Goal: Task Accomplishment & Management: Complete application form

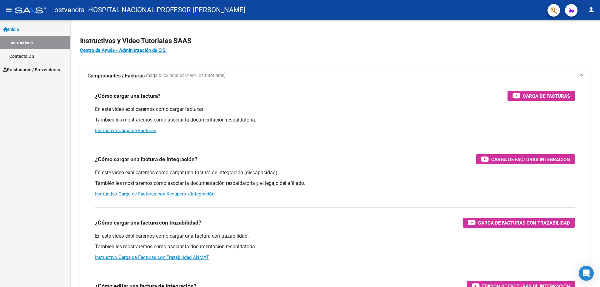
click at [50, 71] on span "Prestadores / Proveedores" at bounding box center [31, 69] width 57 height 7
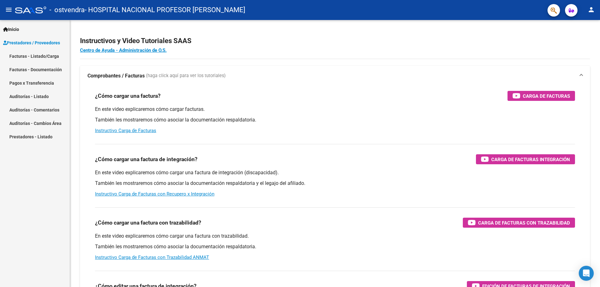
click at [55, 58] on link "Facturas - Listado/Carga" at bounding box center [35, 55] width 70 height 13
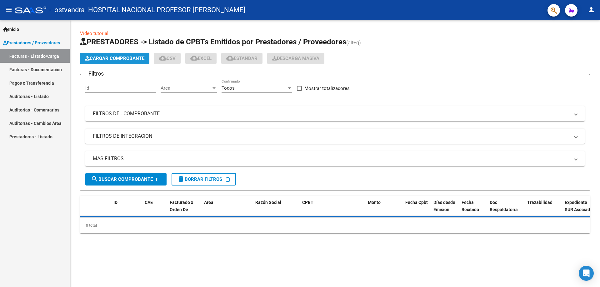
click at [114, 60] on span "Cargar Comprobante" at bounding box center [114, 59] width 59 height 6
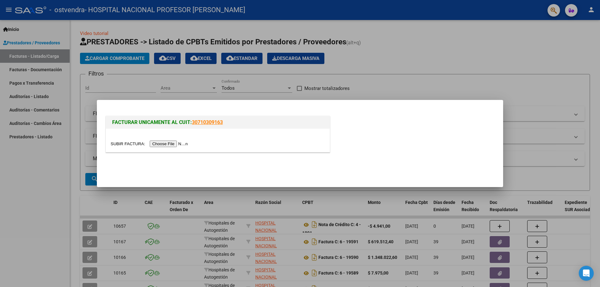
click at [186, 144] on input "file" at bounding box center [150, 144] width 79 height 7
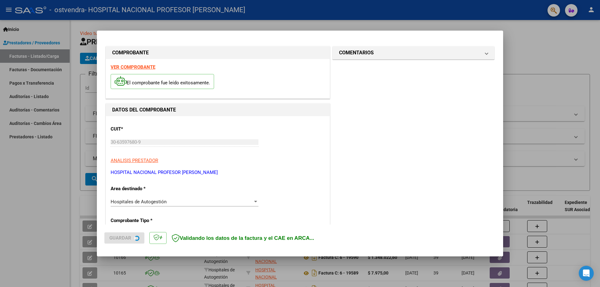
type input "[DATE]"
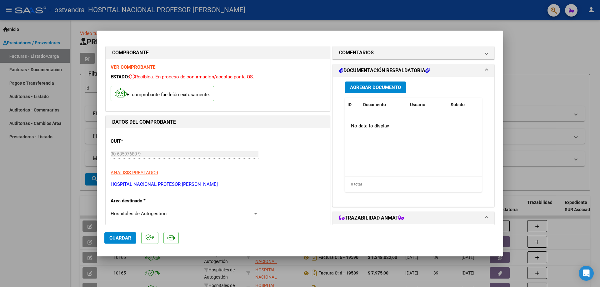
click at [380, 88] on span "Agregar Documento" at bounding box center [375, 88] width 51 height 6
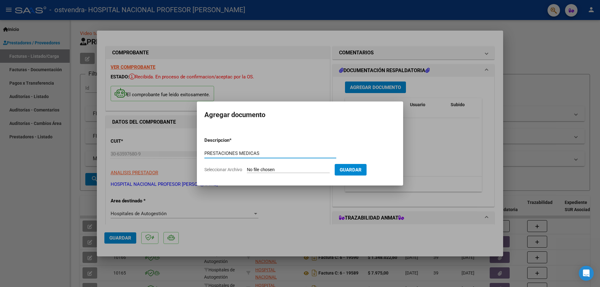
type input "PRESTACIONES MEDICAS"
click at [283, 169] on input "Seleccionar Archivo" at bounding box center [288, 170] width 83 height 6
type input "C:\fakepath\19866.pdf"
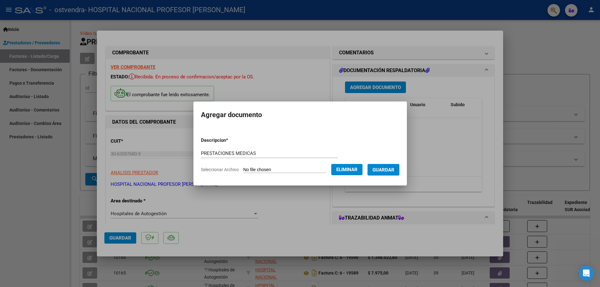
click at [389, 167] on span "Guardar" at bounding box center [384, 170] width 22 height 6
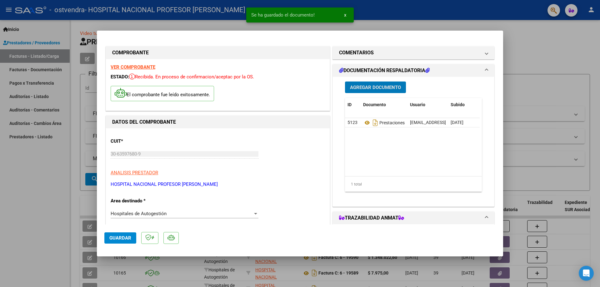
click at [119, 242] on button "Guardar" at bounding box center [120, 238] width 32 height 11
type input "$ 0,00"
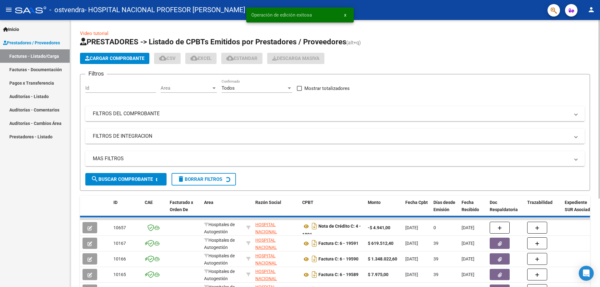
click at [127, 56] on span "Cargar Comprobante" at bounding box center [114, 59] width 59 height 6
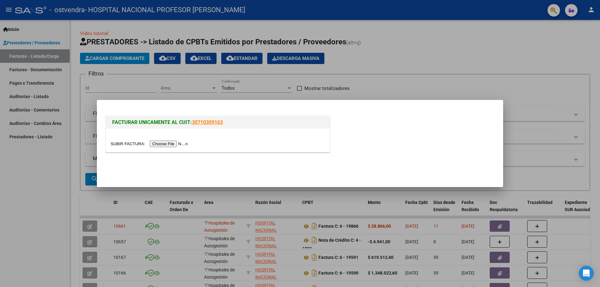
click at [180, 143] on input "file" at bounding box center [150, 144] width 79 height 7
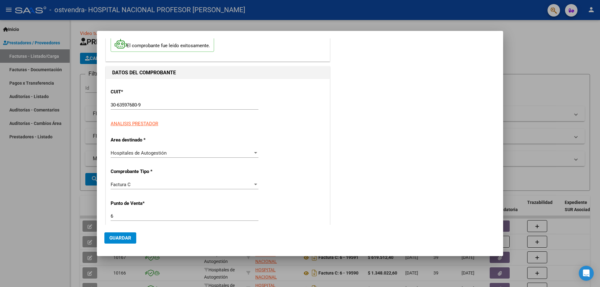
type input "[DATE]"
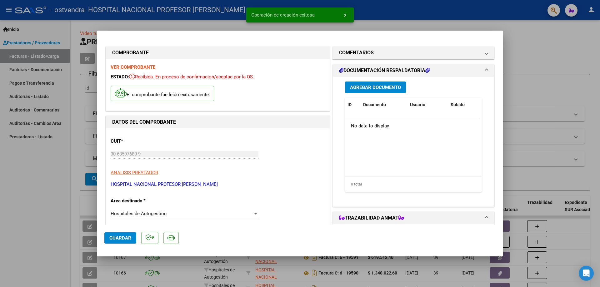
click at [390, 90] on span "Agregar Documento" at bounding box center [375, 88] width 51 height 6
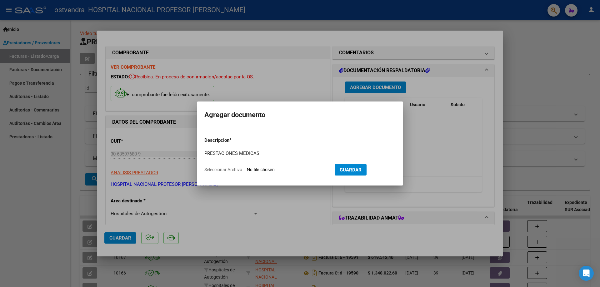
type input "PRESTACIONES MEDICAS"
click at [281, 170] on input "Seleccionar Archivo" at bounding box center [288, 170] width 83 height 6
type input "C:\fakepath\19892.pdf"
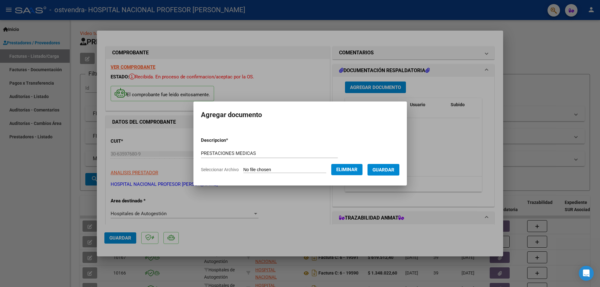
click at [385, 170] on span "Guardar" at bounding box center [384, 170] width 22 height 6
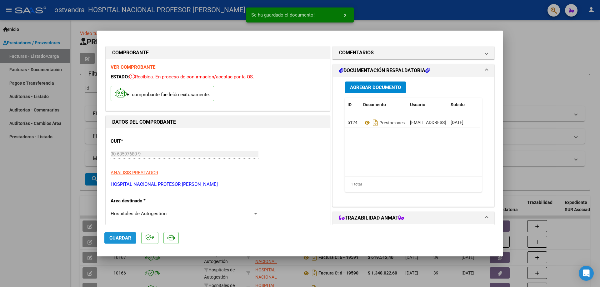
click at [118, 240] on span "Guardar" at bounding box center [120, 238] width 22 height 6
type input "$ 0,00"
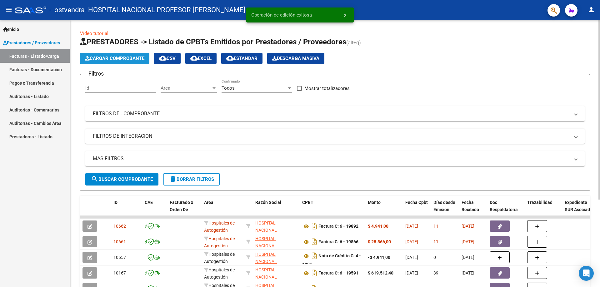
click at [139, 57] on span "Cargar Comprobante" at bounding box center [114, 59] width 59 height 6
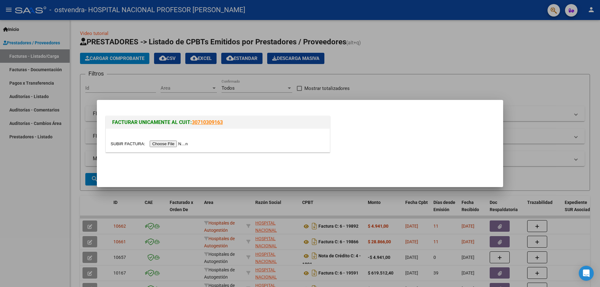
click at [153, 143] on input "file" at bounding box center [150, 144] width 79 height 7
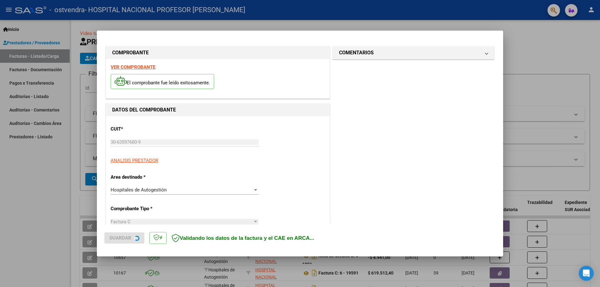
type input "[DATE]"
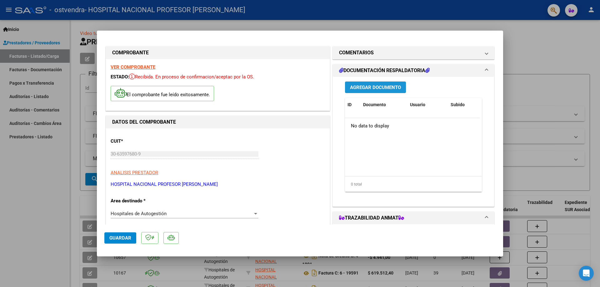
click at [393, 88] on span "Agregar Documento" at bounding box center [375, 88] width 51 height 6
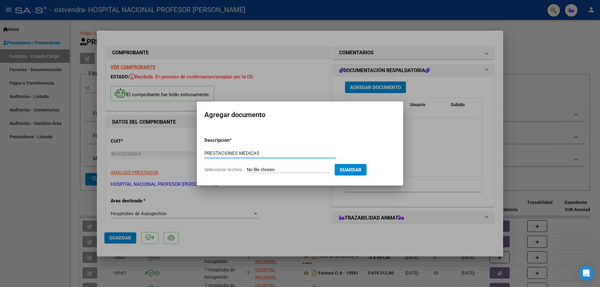
type input "PRESTACIONES MEDICAS"
click at [297, 168] on input "Seleccionar Archivo" at bounding box center [288, 170] width 83 height 6
type input "C:\fakepath\19896.pdf"
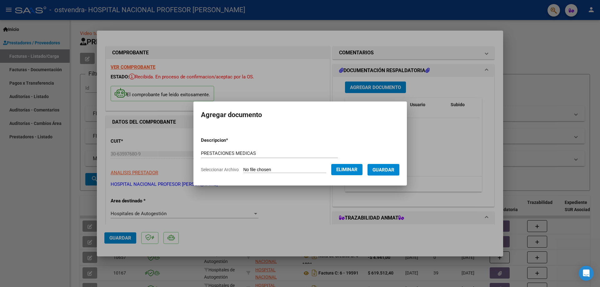
click at [394, 170] on span "Guardar" at bounding box center [384, 170] width 22 height 6
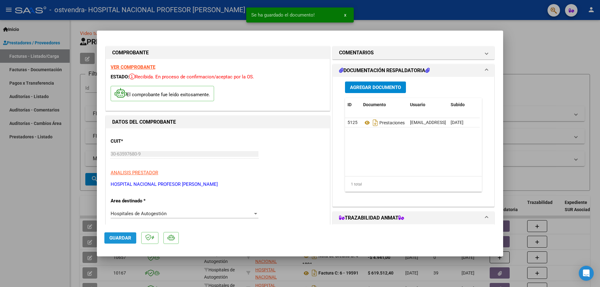
click at [118, 239] on span "Guardar" at bounding box center [120, 238] width 22 height 6
click at [124, 238] on span "Guardar" at bounding box center [120, 238] width 22 height 6
type input "$ 0,00"
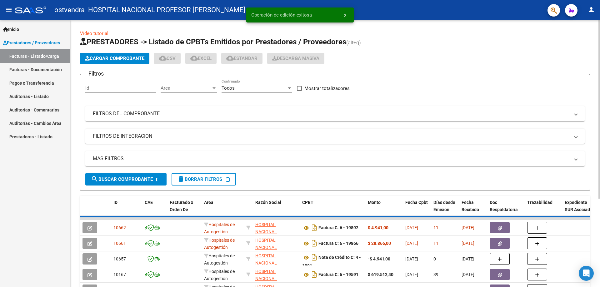
click at [124, 58] on span "Cargar Comprobante" at bounding box center [114, 59] width 59 height 6
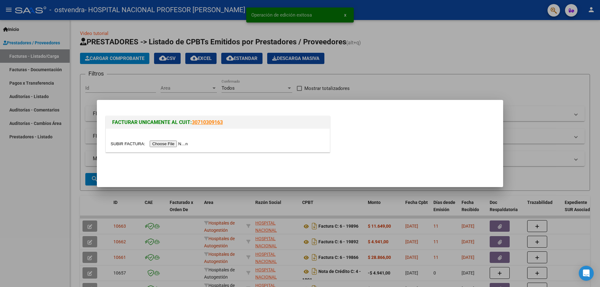
click at [177, 145] on input "file" at bounding box center [150, 144] width 79 height 7
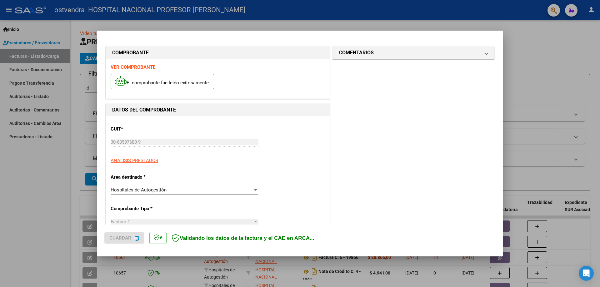
type input "[DATE]"
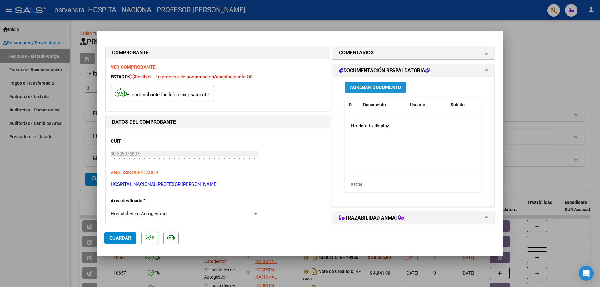
click at [384, 88] on span "Agregar Documento" at bounding box center [375, 88] width 51 height 6
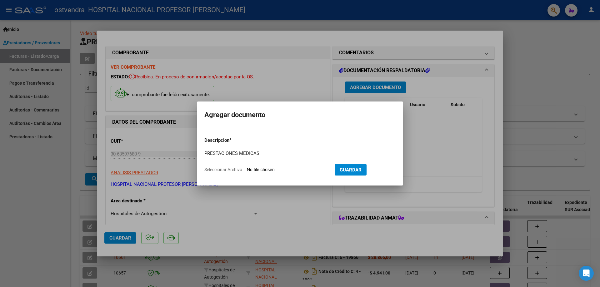
type input "PRESTACIONES MEDICAS"
click at [278, 167] on input "Seleccionar Archivo" at bounding box center [288, 170] width 83 height 6
type input "C:\fakepath\19900.pdf"
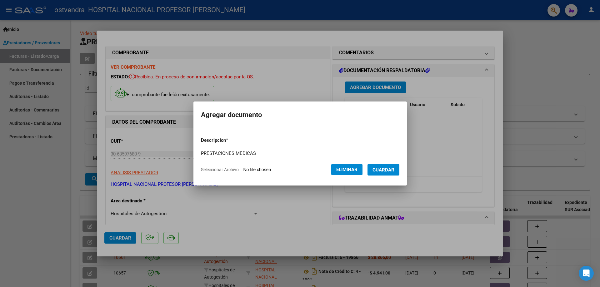
click at [394, 172] on span "Guardar" at bounding box center [384, 170] width 22 height 6
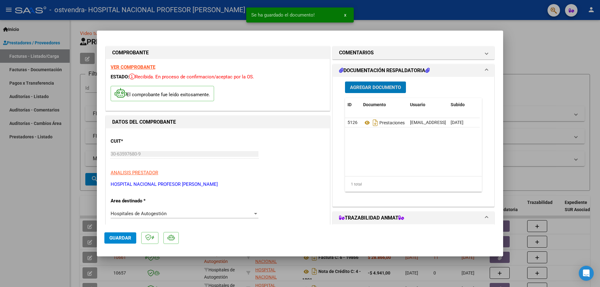
click at [125, 238] on span "Guardar" at bounding box center [120, 238] width 22 height 6
type input "$ 0,00"
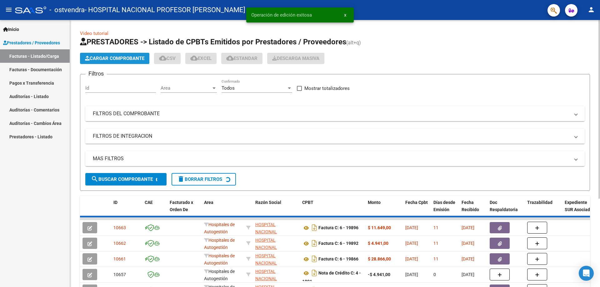
click at [125, 59] on span "Cargar Comprobante" at bounding box center [114, 59] width 59 height 6
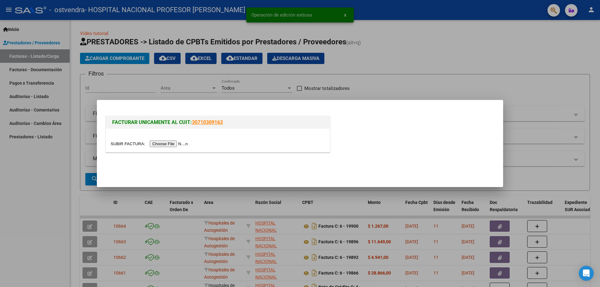
click at [173, 145] on input "file" at bounding box center [150, 144] width 79 height 7
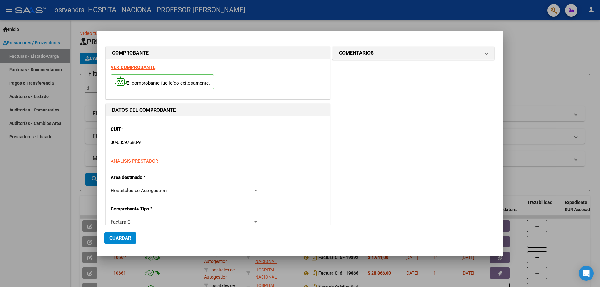
type input "[DATE]"
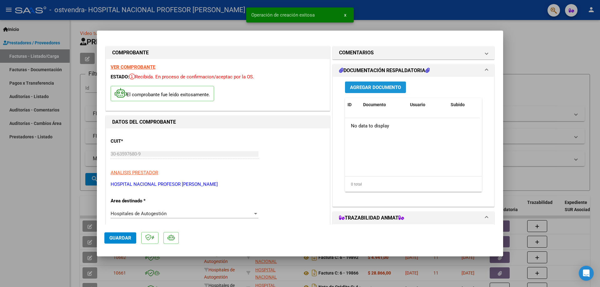
click at [369, 89] on span "Agregar Documento" at bounding box center [375, 88] width 51 height 6
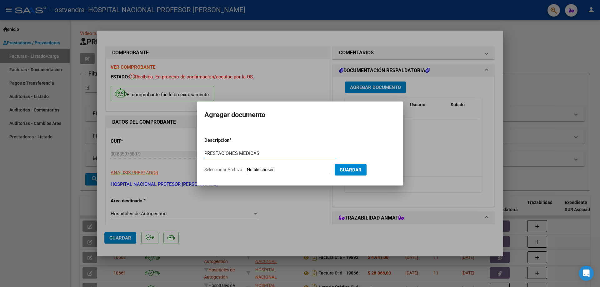
type input "PRESTACIONES MEDICAS"
click at [287, 169] on input "Seleccionar Archivo" at bounding box center [288, 170] width 83 height 6
type input "C:\fakepath\19904.pdf"
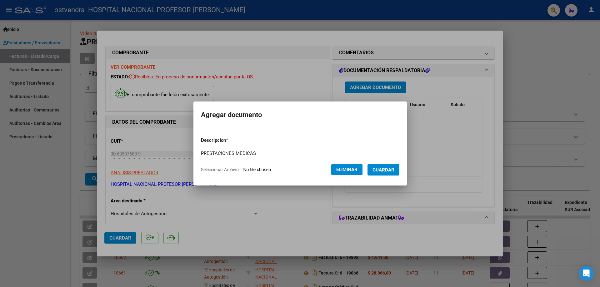
click at [390, 170] on span "Guardar" at bounding box center [384, 170] width 22 height 6
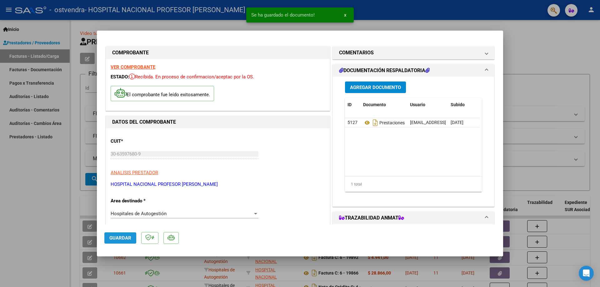
click at [123, 238] on span "Guardar" at bounding box center [120, 238] width 22 height 6
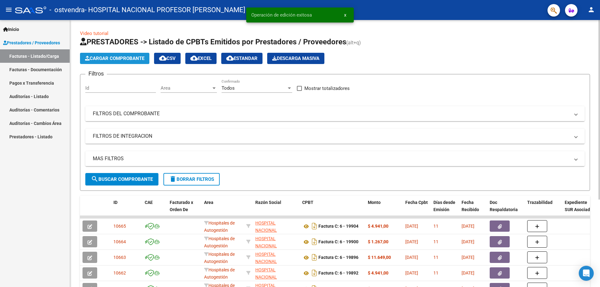
click at [134, 60] on span "Cargar Comprobante" at bounding box center [114, 59] width 59 height 6
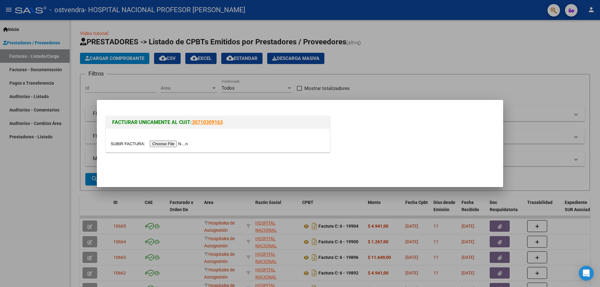
click at [174, 144] on input "file" at bounding box center [150, 144] width 79 height 7
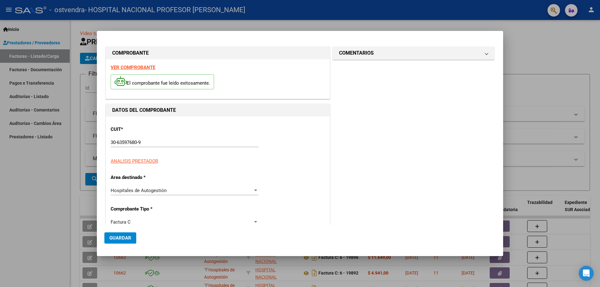
type input "[DATE]"
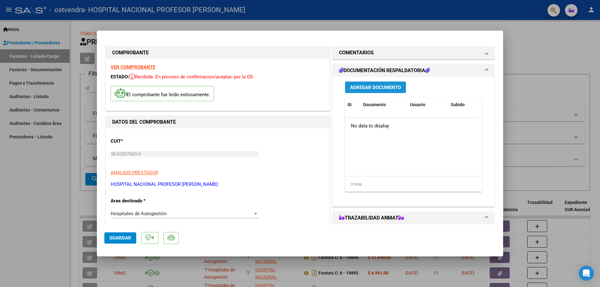
click at [360, 88] on span "Agregar Documento" at bounding box center [375, 88] width 51 height 6
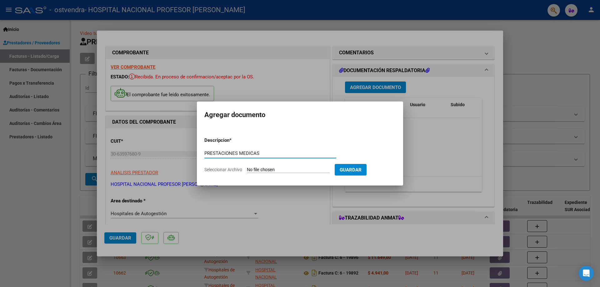
type input "PRESTACIONES MEDICAS"
click at [285, 169] on input "Seleccionar Archivo" at bounding box center [288, 170] width 83 height 6
type input "C:\fakepath\20100.pdf"
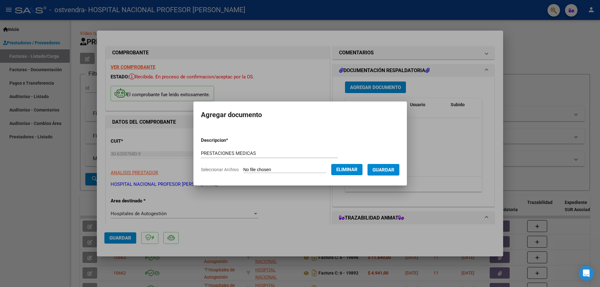
click at [392, 168] on span "Guardar" at bounding box center [384, 170] width 22 height 6
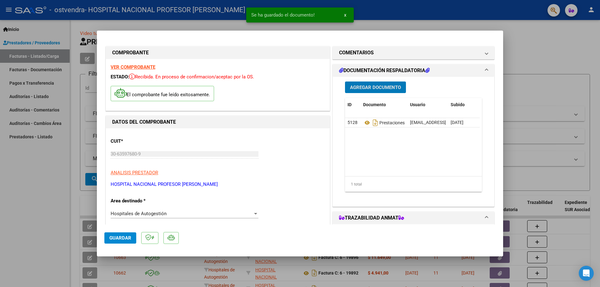
click at [111, 239] on span "Guardar" at bounding box center [120, 238] width 22 height 6
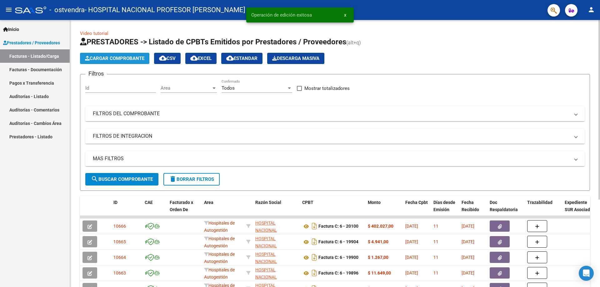
click at [127, 58] on span "Cargar Comprobante" at bounding box center [114, 59] width 59 height 6
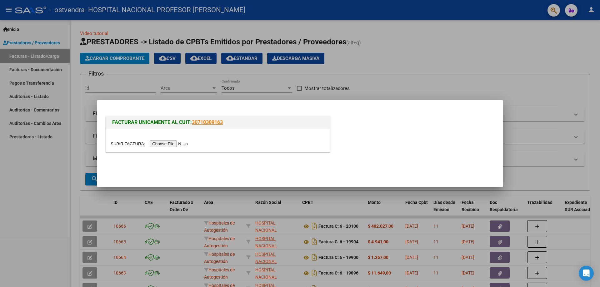
click at [170, 142] on input "file" at bounding box center [150, 144] width 79 height 7
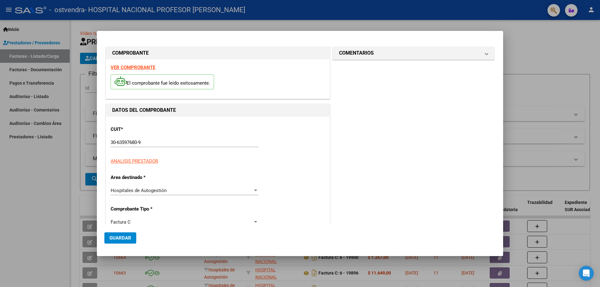
type input "[DATE]"
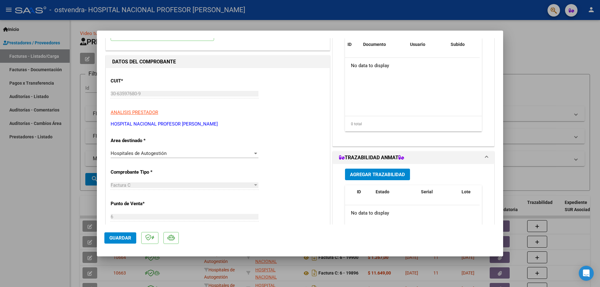
scroll to position [31, 0]
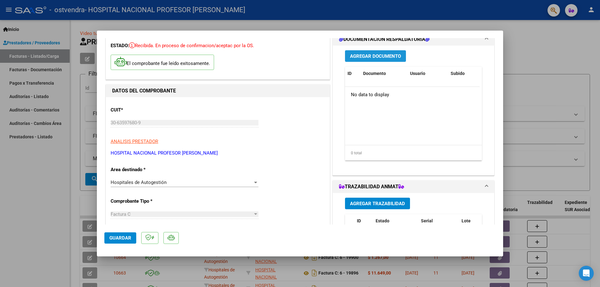
click at [378, 55] on span "Agregar Documento" at bounding box center [375, 56] width 51 height 6
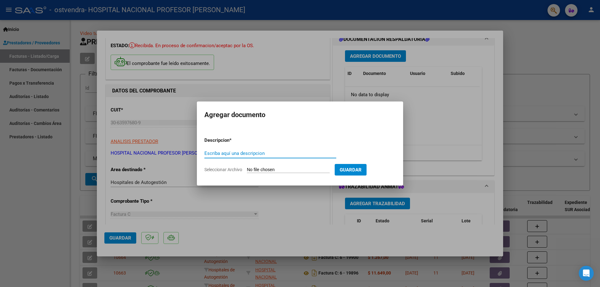
click at [275, 157] on div "Escriba aquí una descripcion" at bounding box center [270, 153] width 132 height 9
click at [275, 155] on input "Escriba aquí una descripcion" at bounding box center [270, 154] width 132 height 6
type input "PRESTACIONES MEDICAS"
click at [288, 175] on form "Descripcion * PRESTACIONES MEDICAS Escriba aquí una descripcion Seleccionar Arc…" at bounding box center [299, 155] width 191 height 46
click at [290, 170] on input "Seleccionar Archivo" at bounding box center [288, 170] width 83 height 6
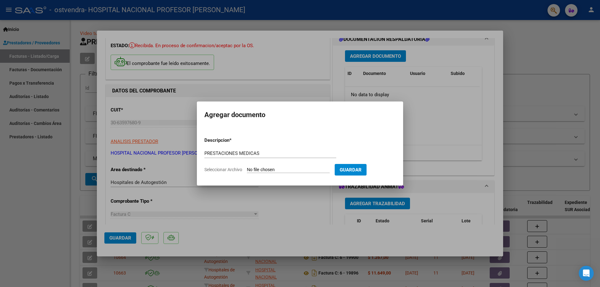
type input "C:\fakepath\20114.pdf"
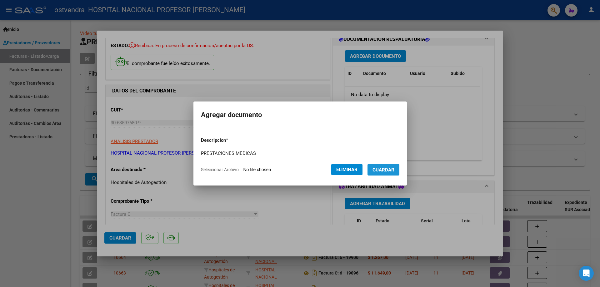
click at [392, 168] on span "Guardar" at bounding box center [384, 170] width 22 height 6
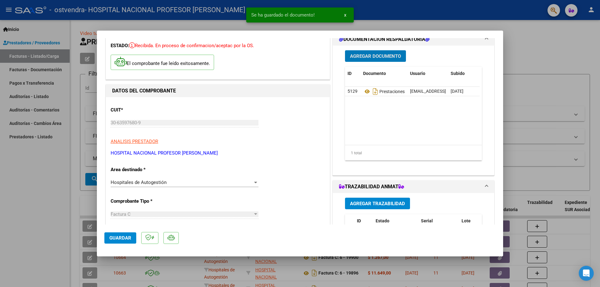
click at [128, 240] on span "Guardar" at bounding box center [120, 238] width 22 height 6
type input "$ 0,00"
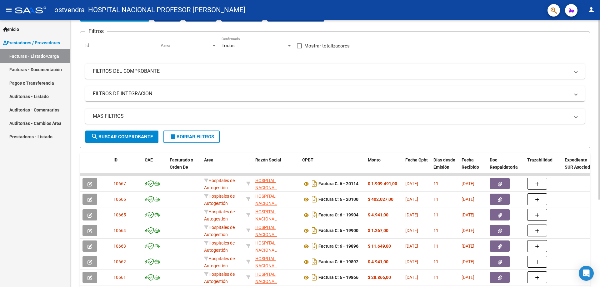
scroll to position [42, 0]
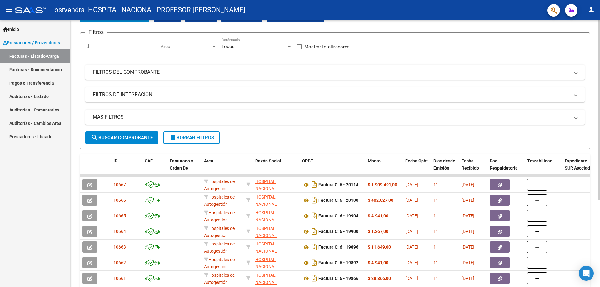
click at [599, 128] on div at bounding box center [600, 139] width 2 height 180
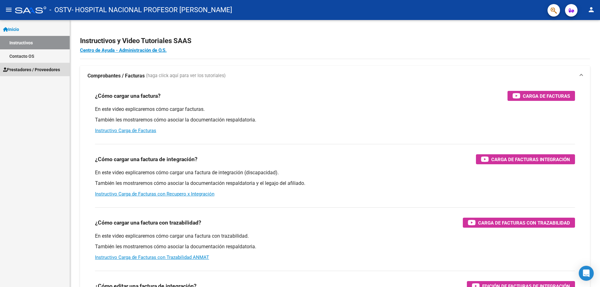
click at [40, 67] on span "Prestadores / Proveedores" at bounding box center [31, 69] width 57 height 7
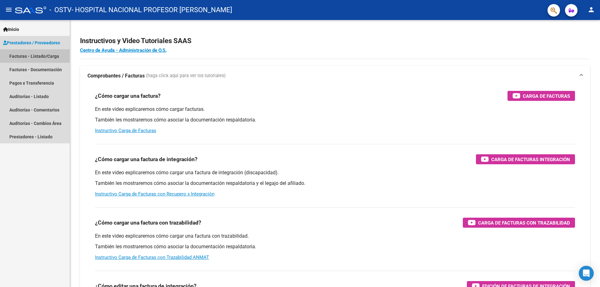
click at [46, 57] on link "Facturas - Listado/Carga" at bounding box center [35, 55] width 70 height 13
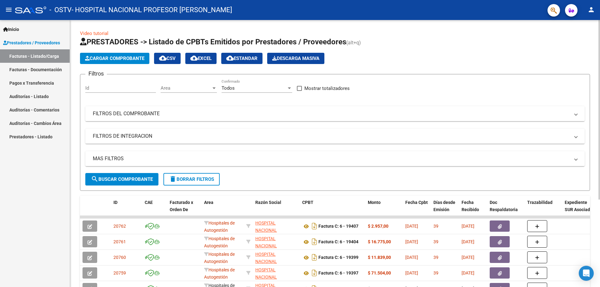
click at [118, 61] on button "Cargar Comprobante" at bounding box center [114, 58] width 69 height 11
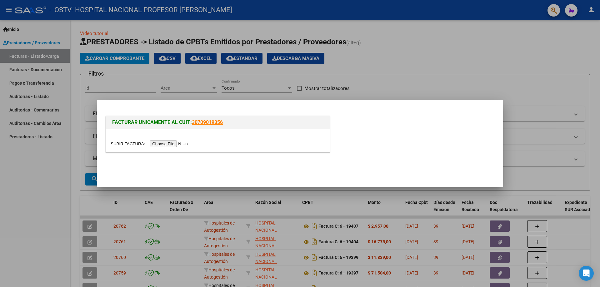
click at [170, 143] on input "file" at bounding box center [150, 144] width 79 height 7
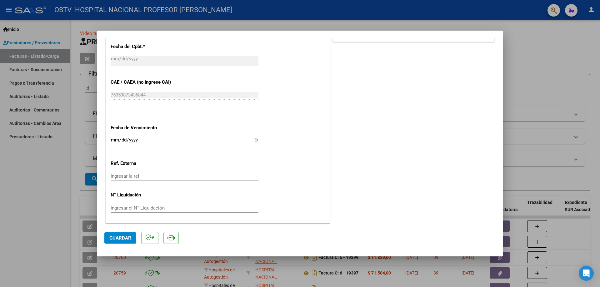
scroll to position [281, 0]
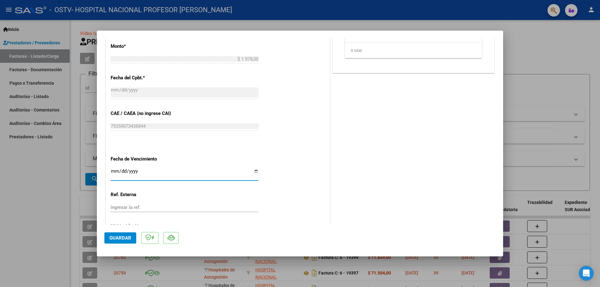
click at [255, 171] on input "Ingresar la fecha" at bounding box center [185, 174] width 148 height 10
type input "[DATE]"
click at [121, 238] on span "Guardar" at bounding box center [120, 238] width 22 height 6
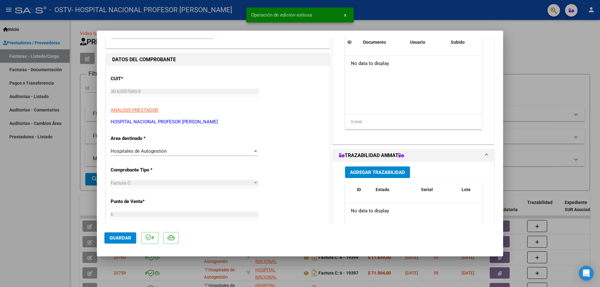
scroll to position [0, 0]
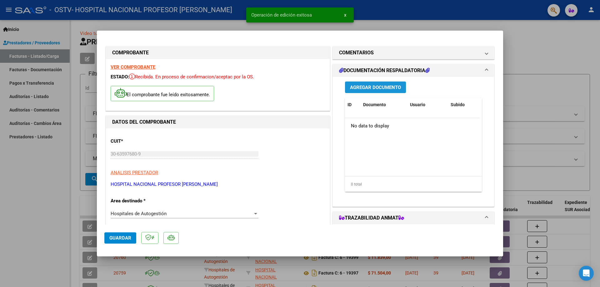
click at [374, 88] on span "Agregar Documento" at bounding box center [375, 88] width 51 height 6
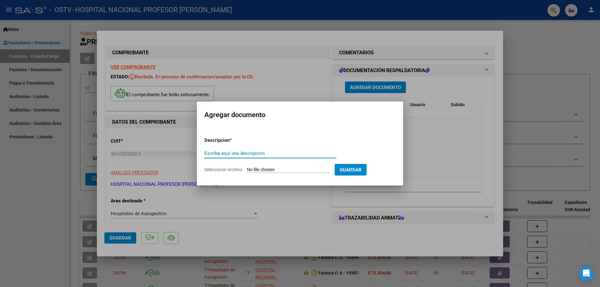
type input "p"
type input "PRESTACIONES MEDICAS"
click at [307, 168] on input "Seleccionar Archivo" at bounding box center [288, 170] width 83 height 6
type input "C:\fakepath\19869.pdf"
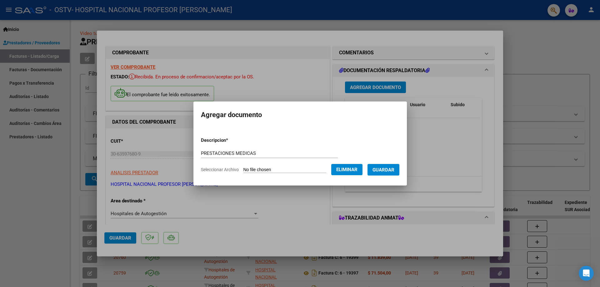
click at [392, 164] on button "Guardar" at bounding box center [384, 170] width 32 height 12
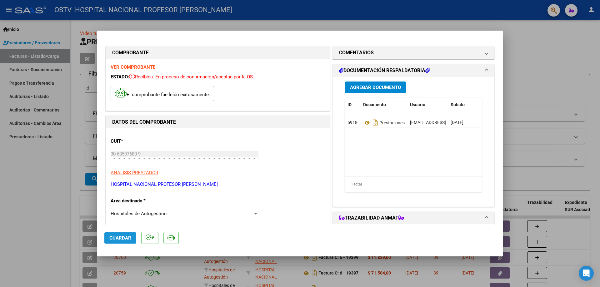
click at [125, 234] on button "Guardar" at bounding box center [120, 238] width 32 height 11
click at [127, 237] on span "Guardar" at bounding box center [120, 238] width 22 height 6
type input "$ 0,00"
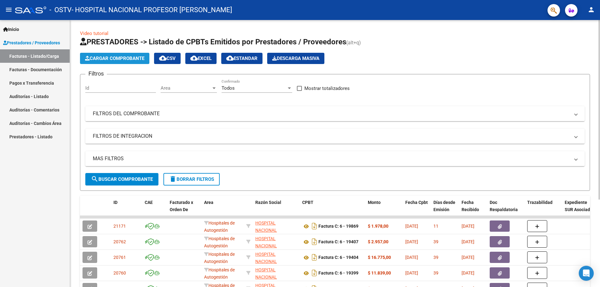
click at [118, 58] on span "Cargar Comprobante" at bounding box center [114, 59] width 59 height 6
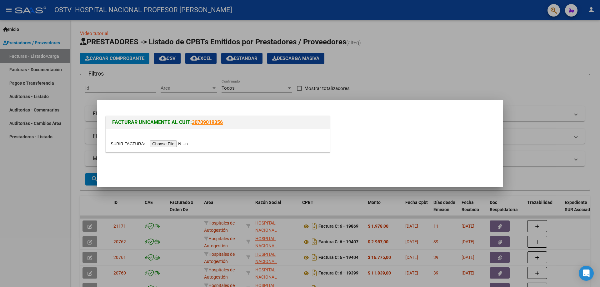
click at [173, 143] on input "file" at bounding box center [150, 144] width 79 height 7
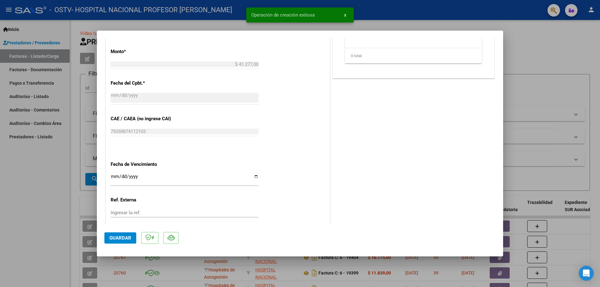
scroll to position [281, 0]
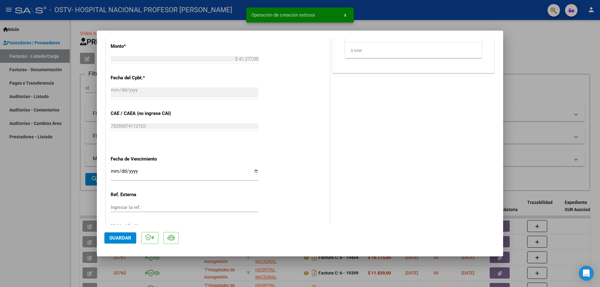
click at [256, 172] on input "Ingresar la fecha" at bounding box center [185, 174] width 148 height 10
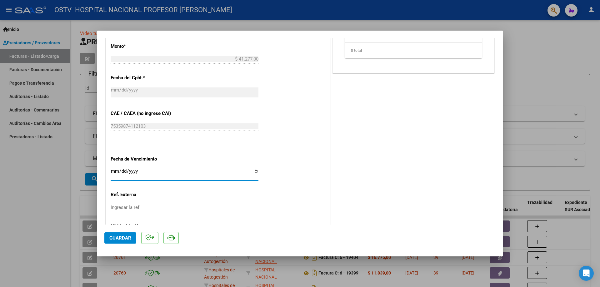
type input "[DATE]"
click at [127, 239] on span "Guardar" at bounding box center [120, 238] width 22 height 6
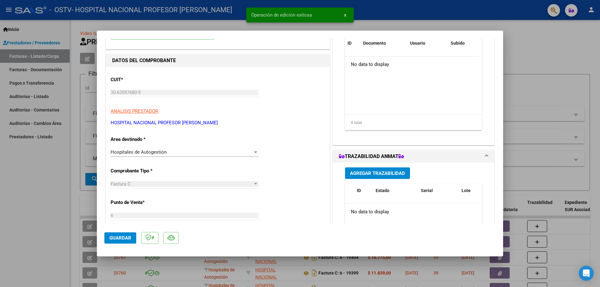
scroll to position [31, 0]
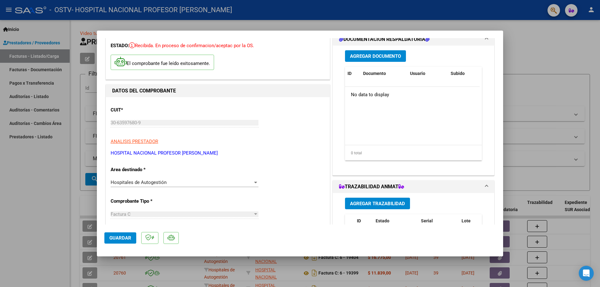
click at [383, 54] on span "Agregar Documento" at bounding box center [375, 56] width 51 height 6
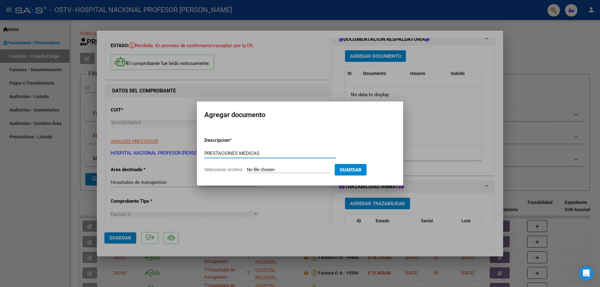
type input "PRESTACIONES MEDICAS"
click at [283, 173] on input "Seleccionar Archivo" at bounding box center [288, 170] width 83 height 6
type input "C:\fakepath\19878.pdf"
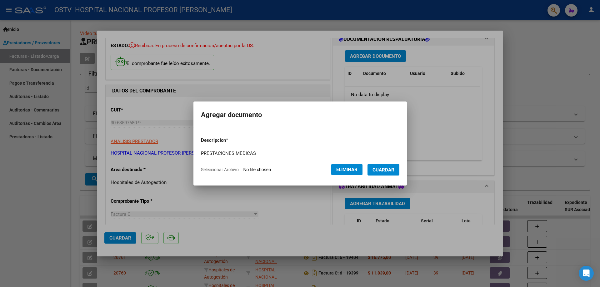
click at [394, 171] on span "Guardar" at bounding box center [384, 170] width 22 height 6
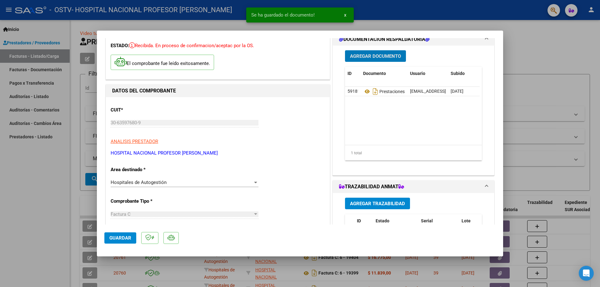
click at [115, 240] on span "Guardar" at bounding box center [120, 238] width 22 height 6
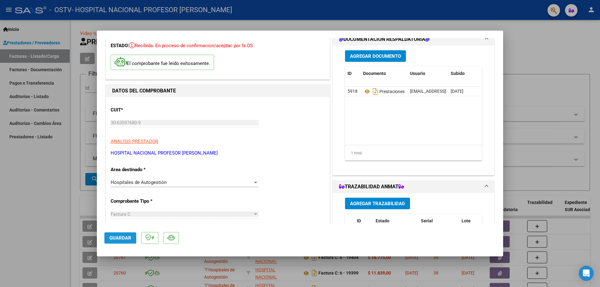
click at [133, 236] on button "Guardar" at bounding box center [120, 238] width 32 height 11
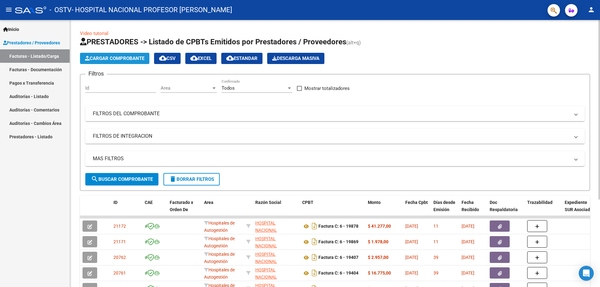
click at [112, 59] on span "Cargar Comprobante" at bounding box center [114, 59] width 59 height 6
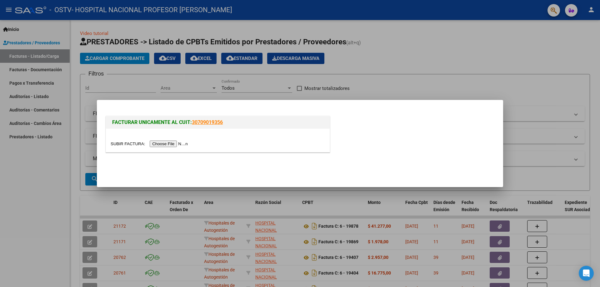
click at [166, 143] on input "file" at bounding box center [150, 144] width 79 height 7
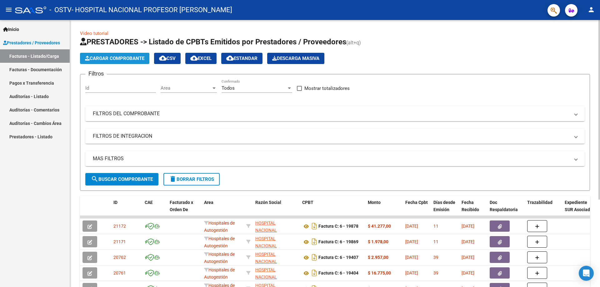
click at [118, 55] on button "Cargar Comprobante" at bounding box center [114, 58] width 69 height 11
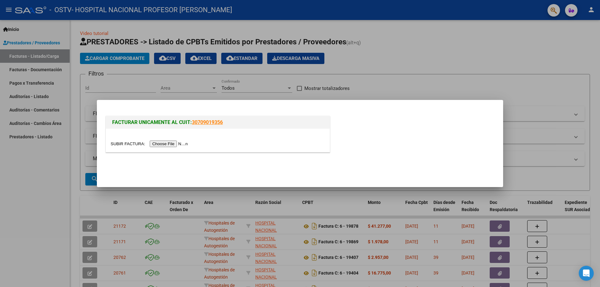
click at [177, 143] on input "file" at bounding box center [150, 144] width 79 height 7
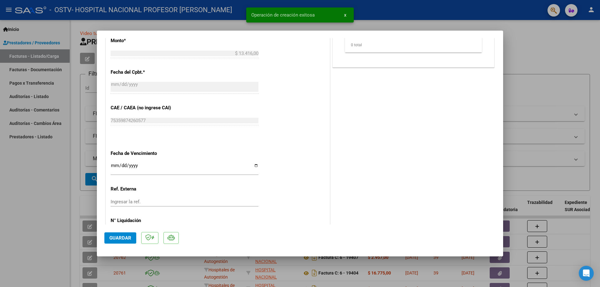
scroll to position [313, 0]
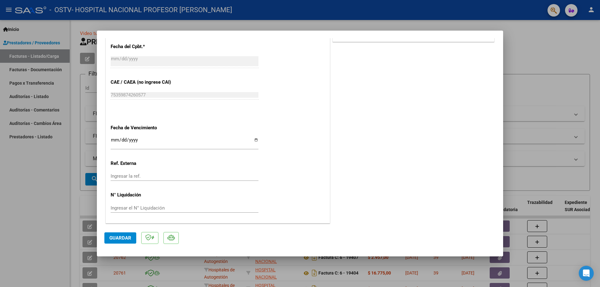
click at [253, 142] on input "Ingresar la fecha" at bounding box center [185, 143] width 148 height 10
type input "[DATE]"
click at [129, 238] on span "Guardar" at bounding box center [120, 238] width 22 height 6
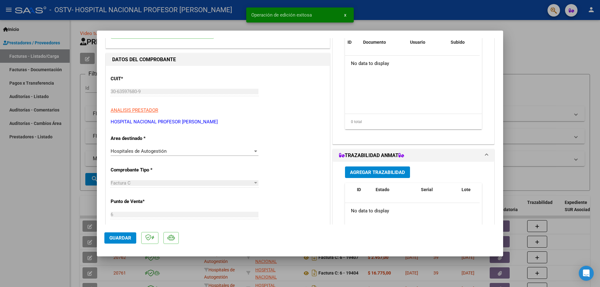
scroll to position [0, 0]
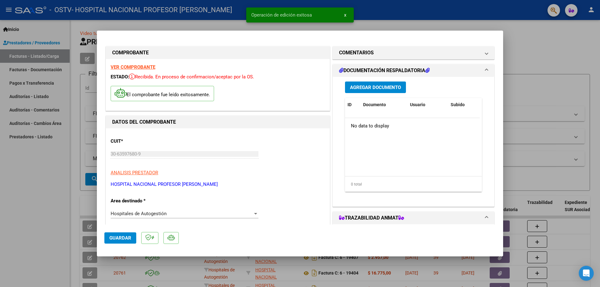
click at [383, 83] on button "Agregar Documento" at bounding box center [375, 88] width 61 height 12
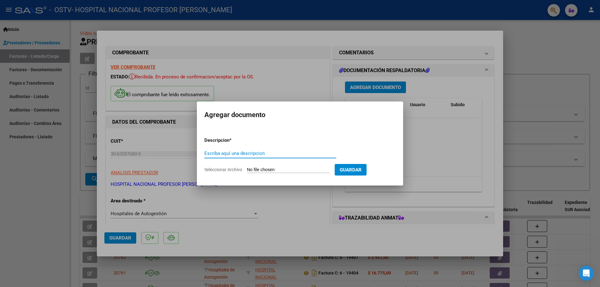
click at [282, 151] on input "Escriba aquí una descripcion" at bounding box center [270, 154] width 132 height 6
type input "PRESTACIONES MEDICAS"
click at [290, 169] on input "Seleccionar Archivo" at bounding box center [288, 170] width 83 height 6
type input "C:\fakepath\19883.pdf"
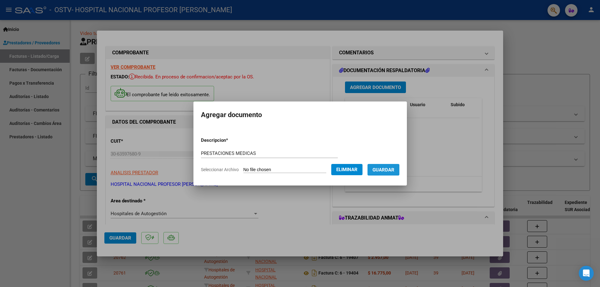
click at [393, 173] on button "Guardar" at bounding box center [384, 170] width 32 height 12
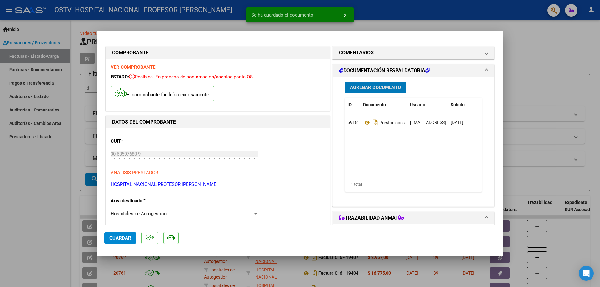
click at [121, 238] on span "Guardar" at bounding box center [120, 238] width 22 height 6
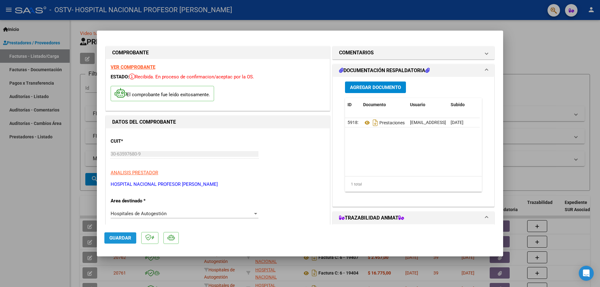
click at [128, 239] on span "Guardar" at bounding box center [120, 238] width 22 height 6
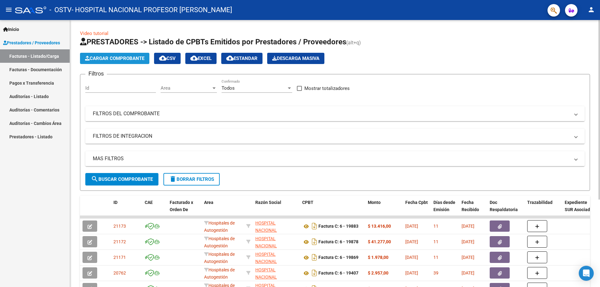
click at [124, 57] on span "Cargar Comprobante" at bounding box center [114, 59] width 59 height 6
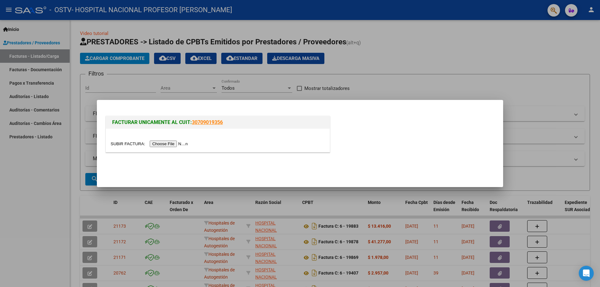
click at [173, 145] on input "file" at bounding box center [150, 144] width 79 height 7
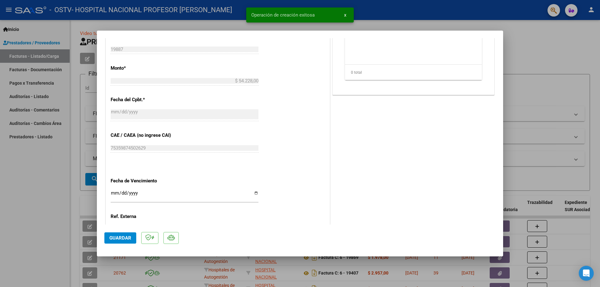
scroll to position [281, 0]
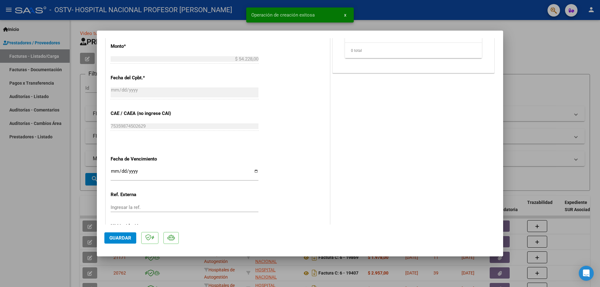
click at [254, 173] on input "Ingresar la fecha" at bounding box center [185, 174] width 148 height 10
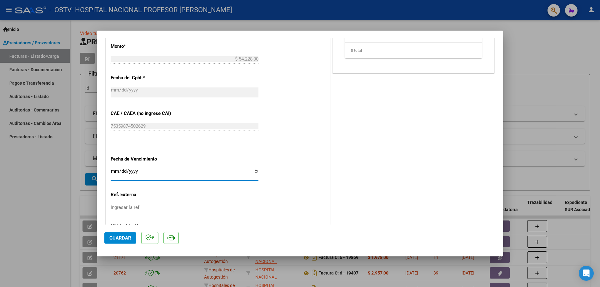
type input "[DATE]"
click at [121, 238] on span "Guardar" at bounding box center [120, 238] width 22 height 6
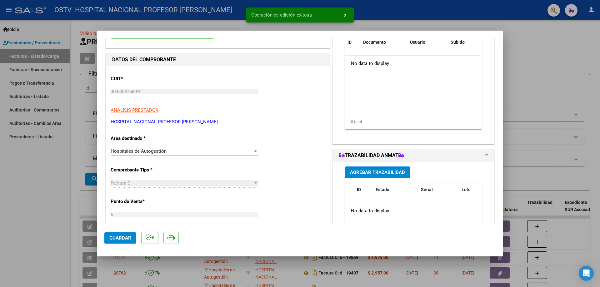
scroll to position [0, 0]
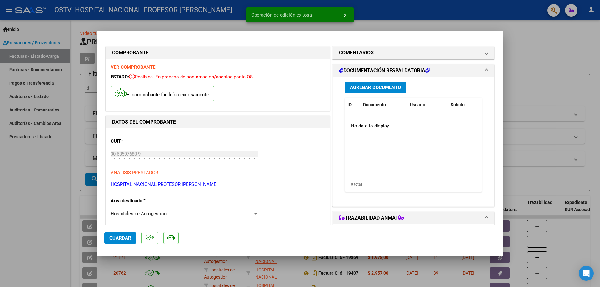
click at [380, 86] on span "Agregar Documento" at bounding box center [375, 88] width 51 height 6
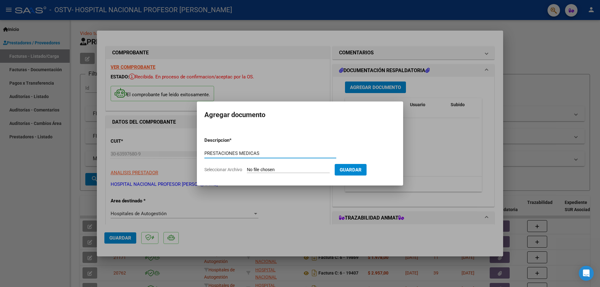
type input "PRESTACIONES MEDICAS"
click at [276, 169] on input "Seleccionar Archivo" at bounding box center [288, 170] width 83 height 6
type input "C:\fakepath\19887.pdf"
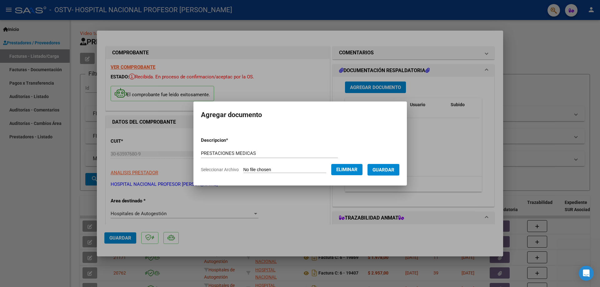
click at [391, 172] on span "Guardar" at bounding box center [384, 170] width 22 height 6
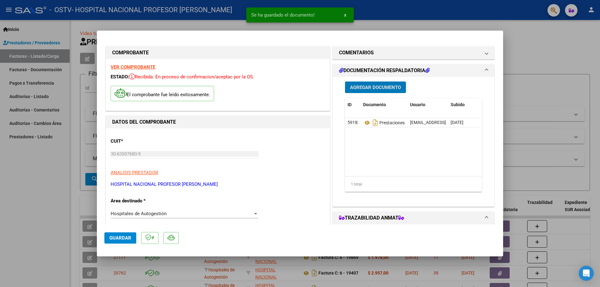
click at [111, 238] on span "Guardar" at bounding box center [120, 238] width 22 height 6
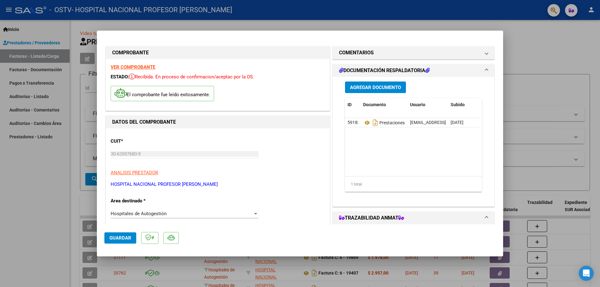
type input "$ 0,00"
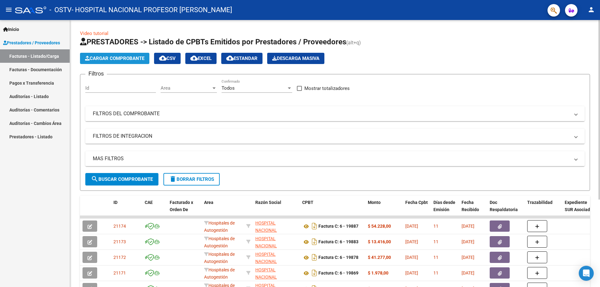
click at [121, 57] on span "Cargar Comprobante" at bounding box center [114, 59] width 59 height 6
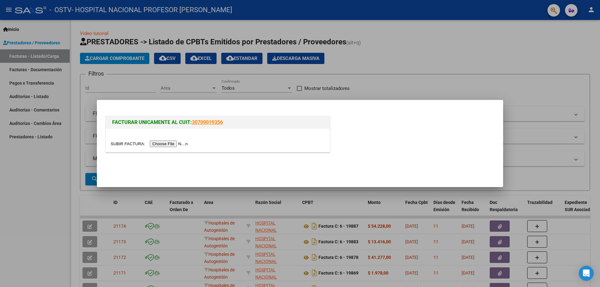
click at [173, 145] on input "file" at bounding box center [150, 144] width 79 height 7
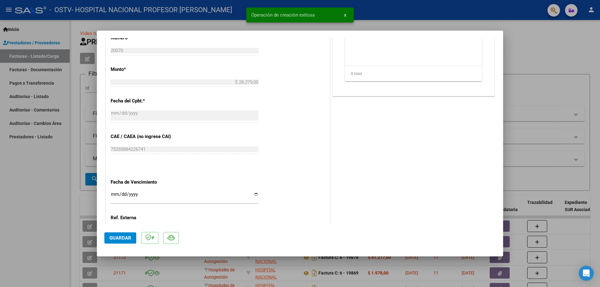
scroll to position [313, 0]
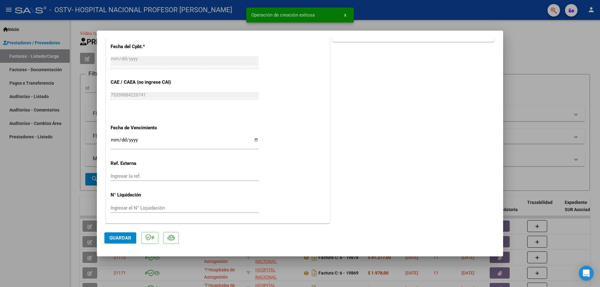
click at [256, 140] on input "Ingresar la fecha" at bounding box center [185, 143] width 148 height 10
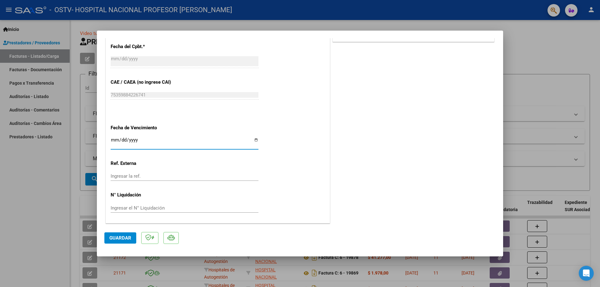
type input "[DATE]"
click at [122, 237] on span "Guardar" at bounding box center [120, 238] width 22 height 6
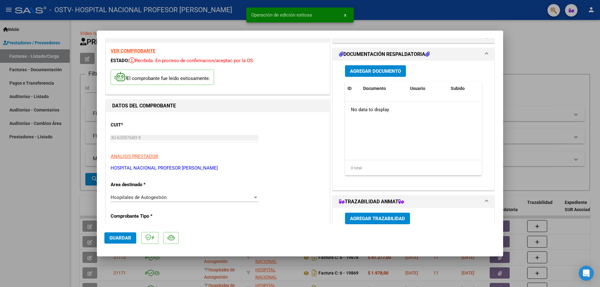
scroll to position [0, 0]
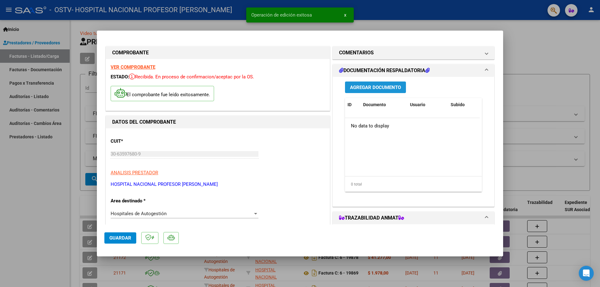
click at [383, 89] on span "Agregar Documento" at bounding box center [375, 88] width 51 height 6
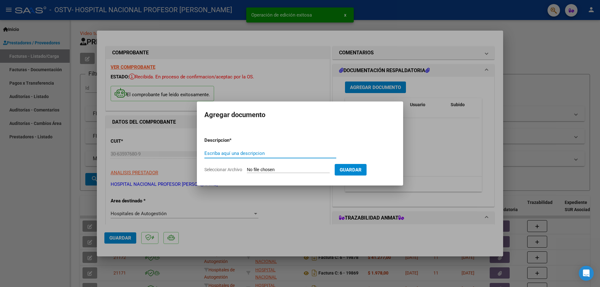
click at [309, 153] on input "Escriba aquí una descripcion" at bounding box center [270, 154] width 132 height 6
type input "PRESTACIONES MEDICAS"
click at [292, 169] on input "Seleccionar Archivo" at bounding box center [288, 170] width 83 height 6
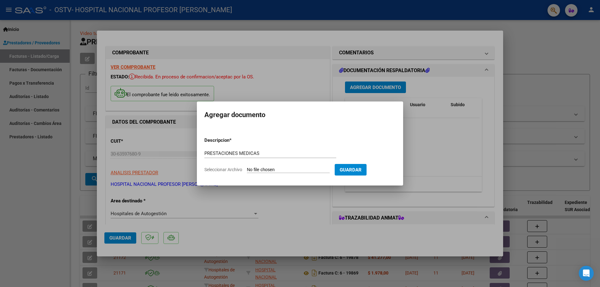
type input "C:\fakepath\20070.pdf"
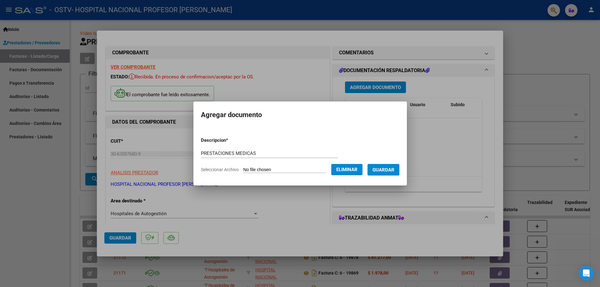
click at [394, 168] on span "Guardar" at bounding box center [384, 170] width 22 height 6
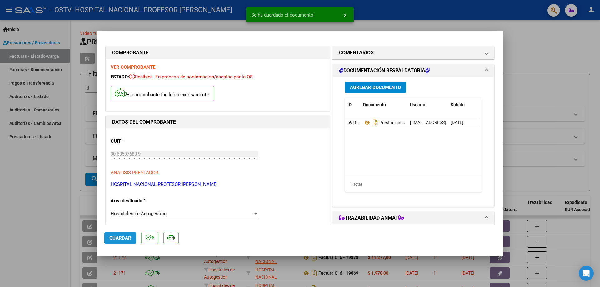
click at [129, 238] on span "Guardar" at bounding box center [120, 238] width 22 height 6
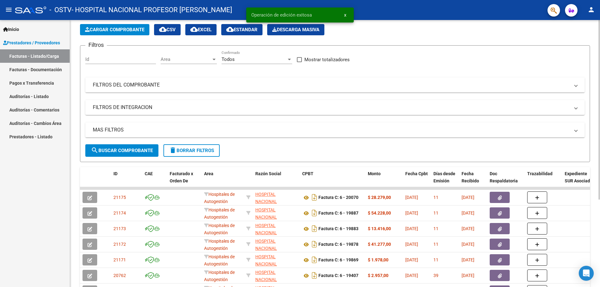
scroll to position [30, 0]
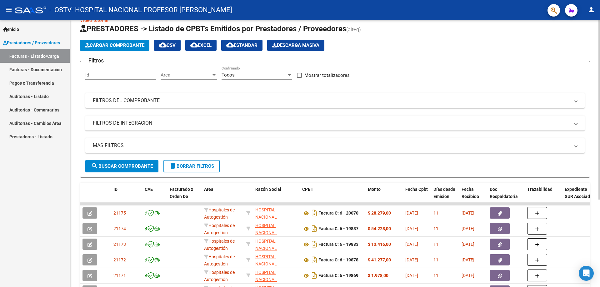
click at [600, 138] on div at bounding box center [600, 119] width 2 height 180
